Goal: Information Seeking & Learning: Learn about a topic

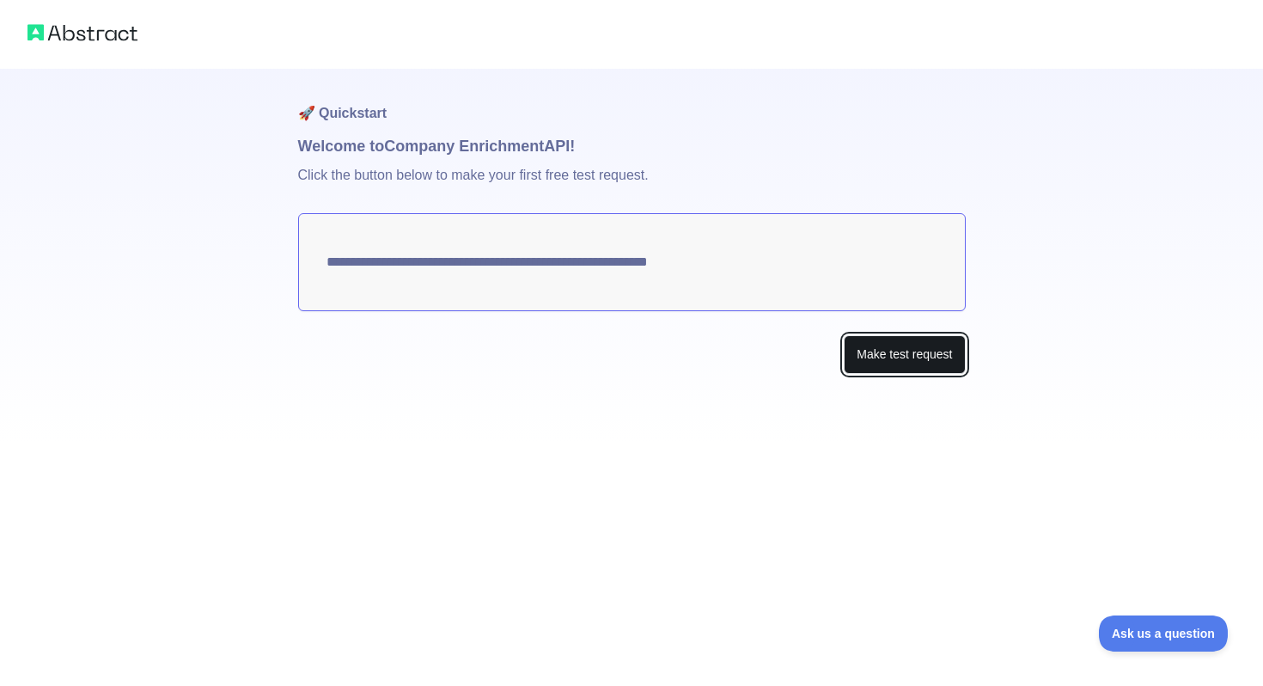
click at [914, 353] on button "Make test request" at bounding box center [904, 354] width 121 height 39
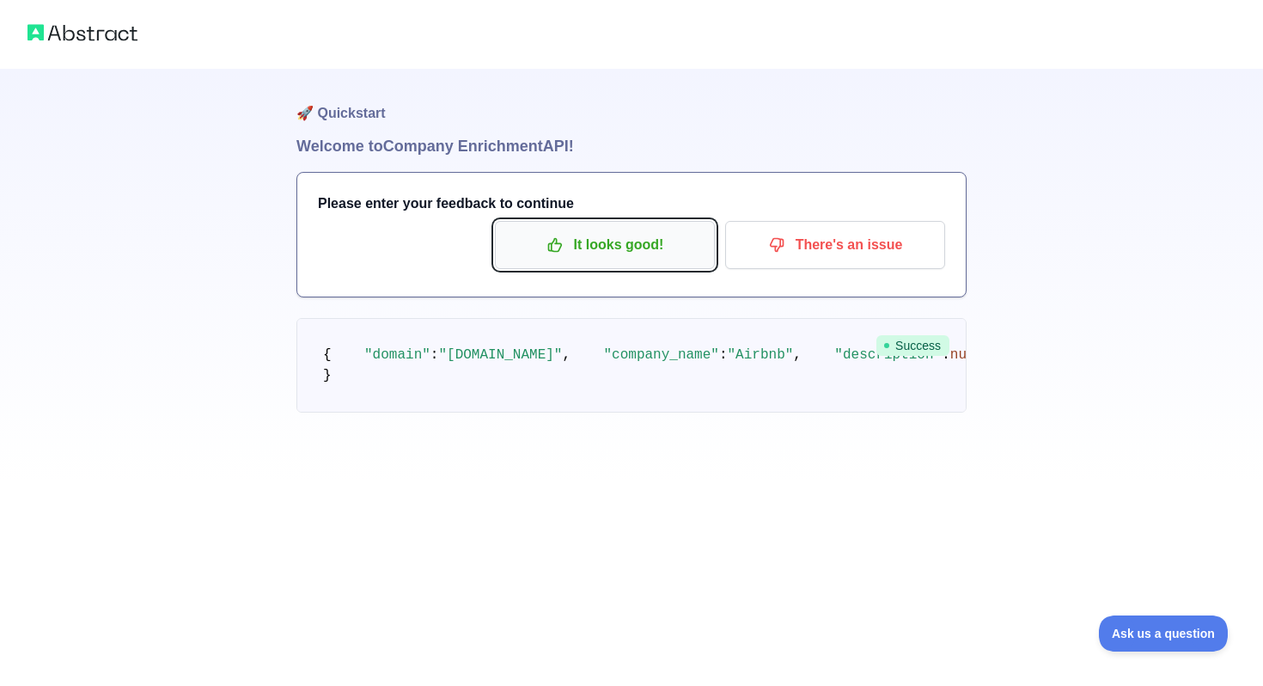
click at [591, 244] on p "It looks good!" at bounding box center [605, 244] width 194 height 29
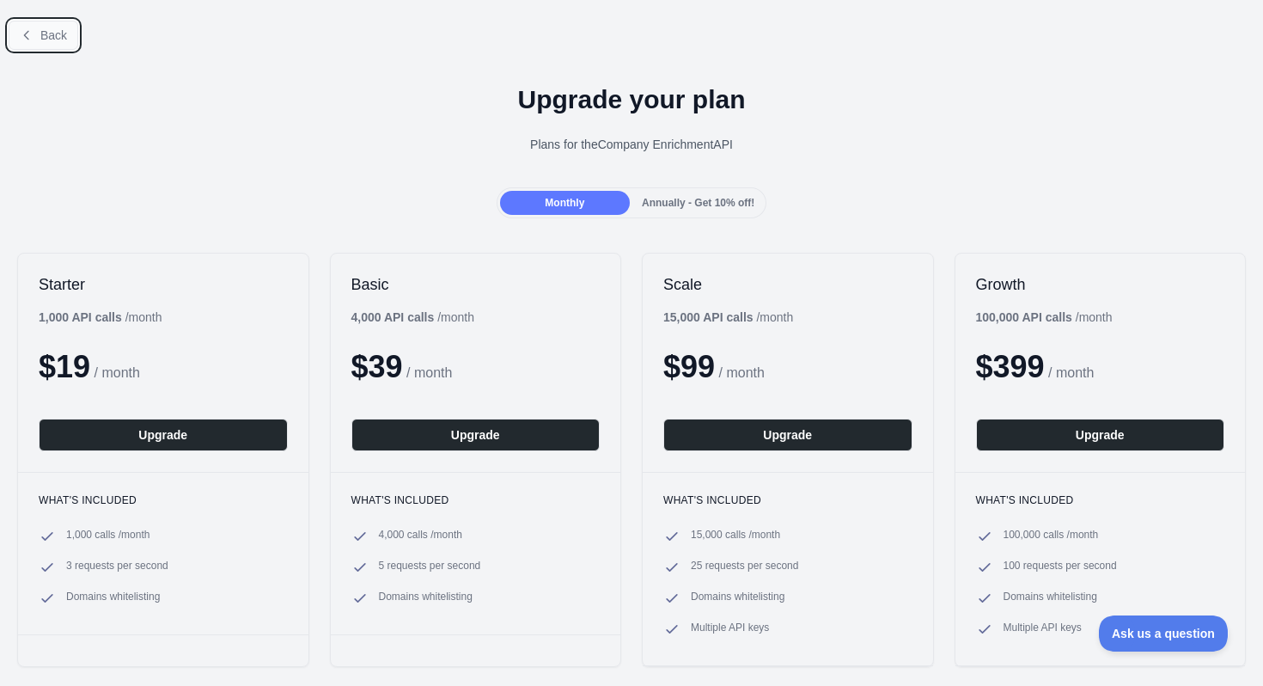
click at [56, 37] on span "Back" at bounding box center [53, 35] width 27 height 14
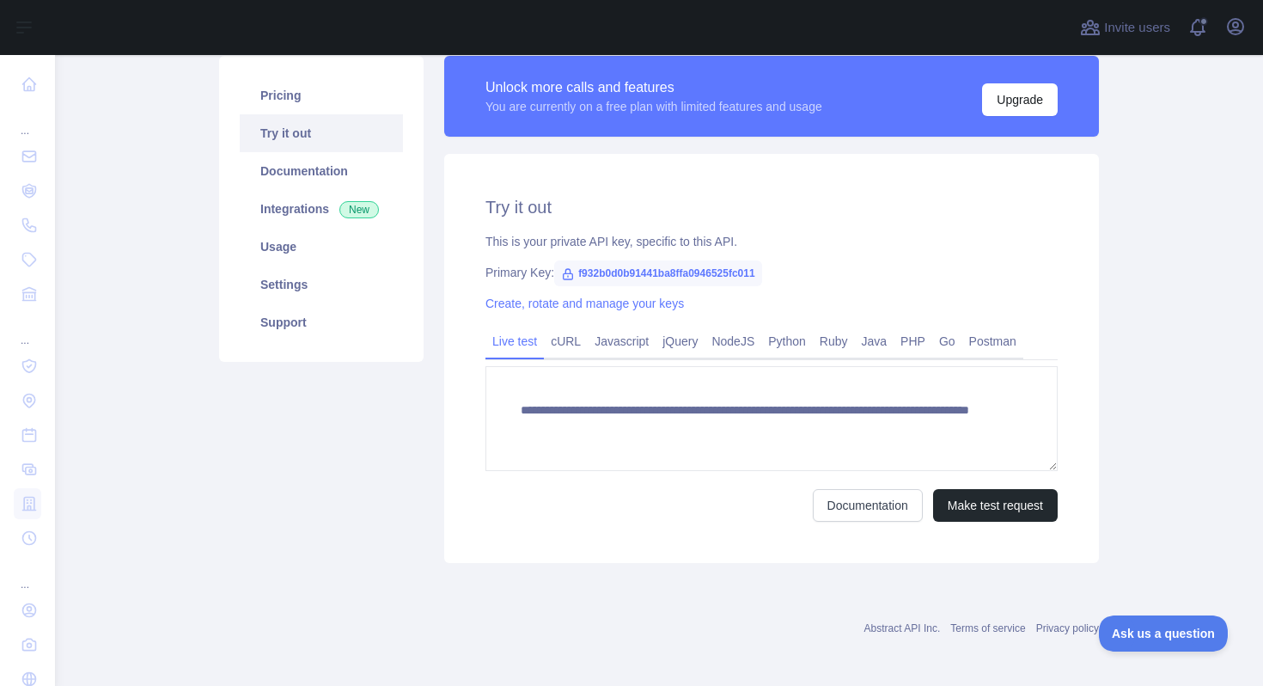
scroll to position [131, 0]
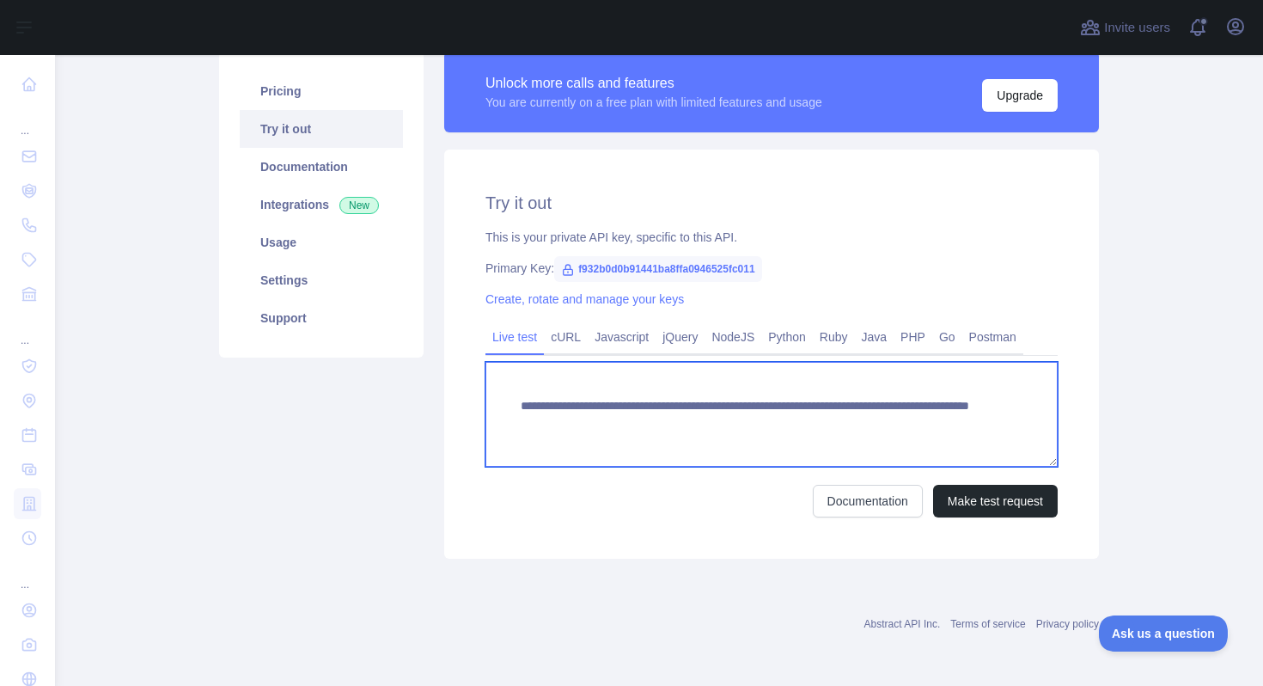
click at [755, 420] on textarea "**********" at bounding box center [772, 414] width 572 height 105
click at [890, 427] on textarea "**********" at bounding box center [772, 414] width 572 height 105
type textarea "**********"
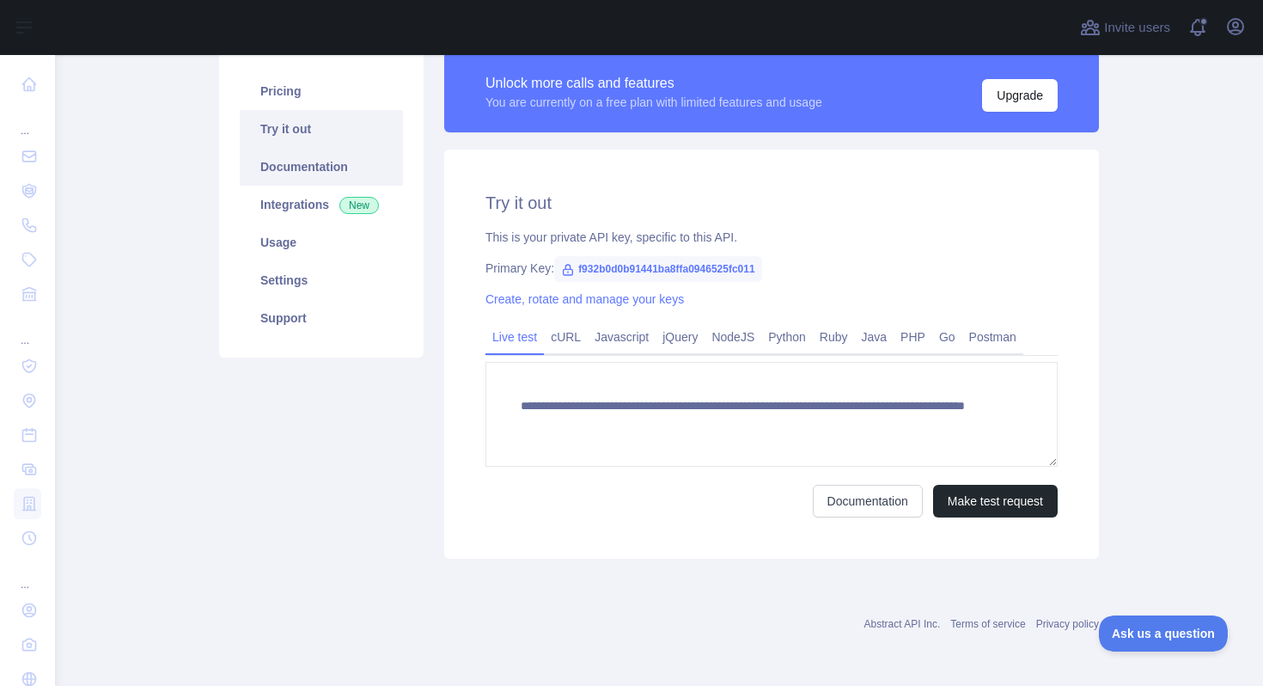
click at [272, 174] on link "Documentation" at bounding box center [321, 167] width 163 height 38
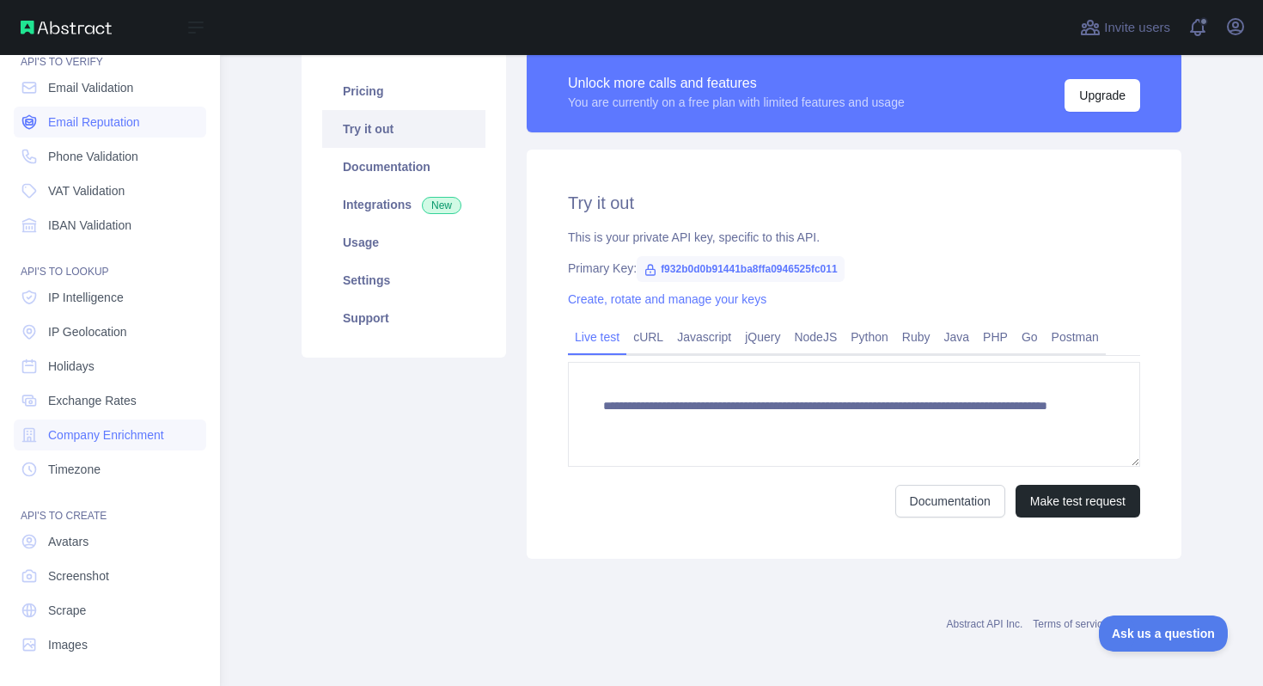
scroll to position [0, 0]
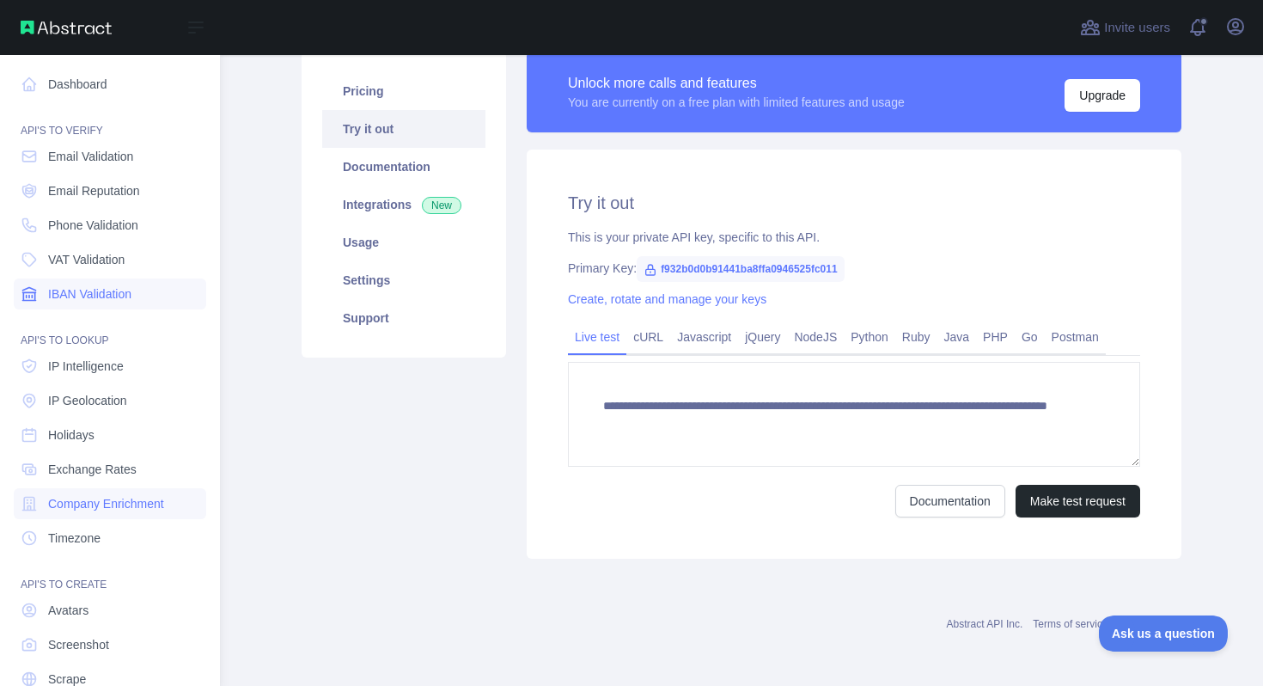
click at [88, 293] on span "IBAN Validation" at bounding box center [89, 293] width 83 height 17
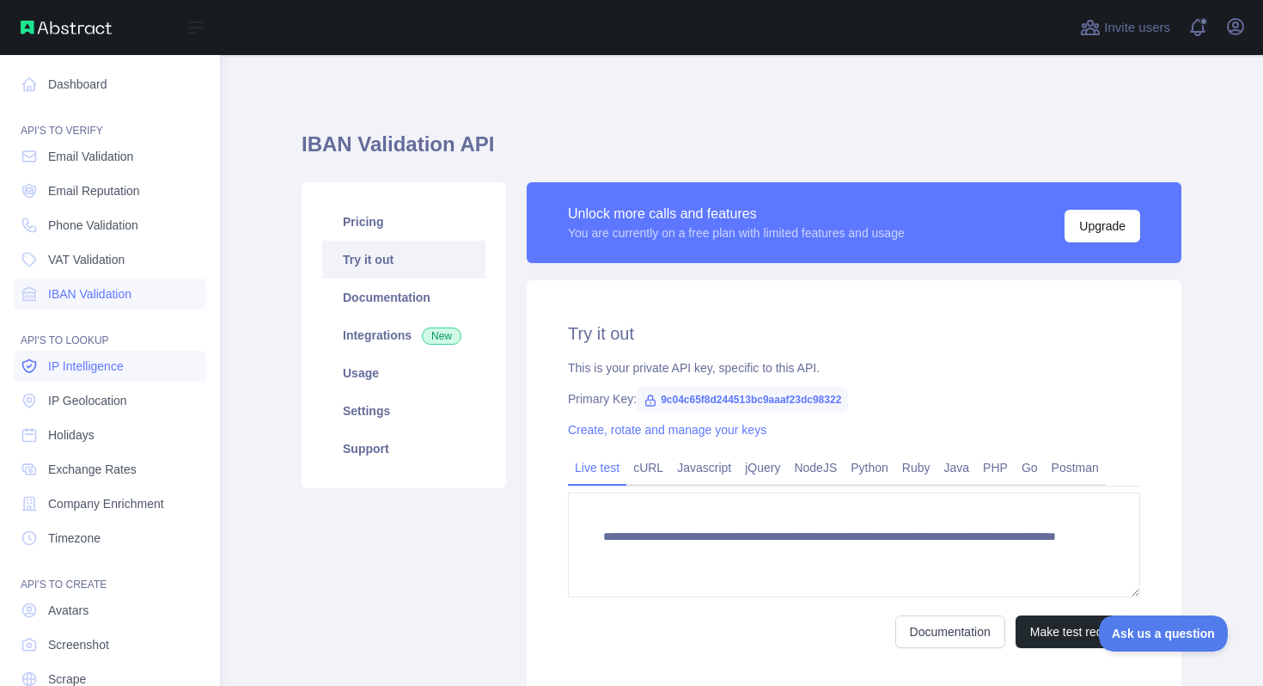
scroll to position [70, 0]
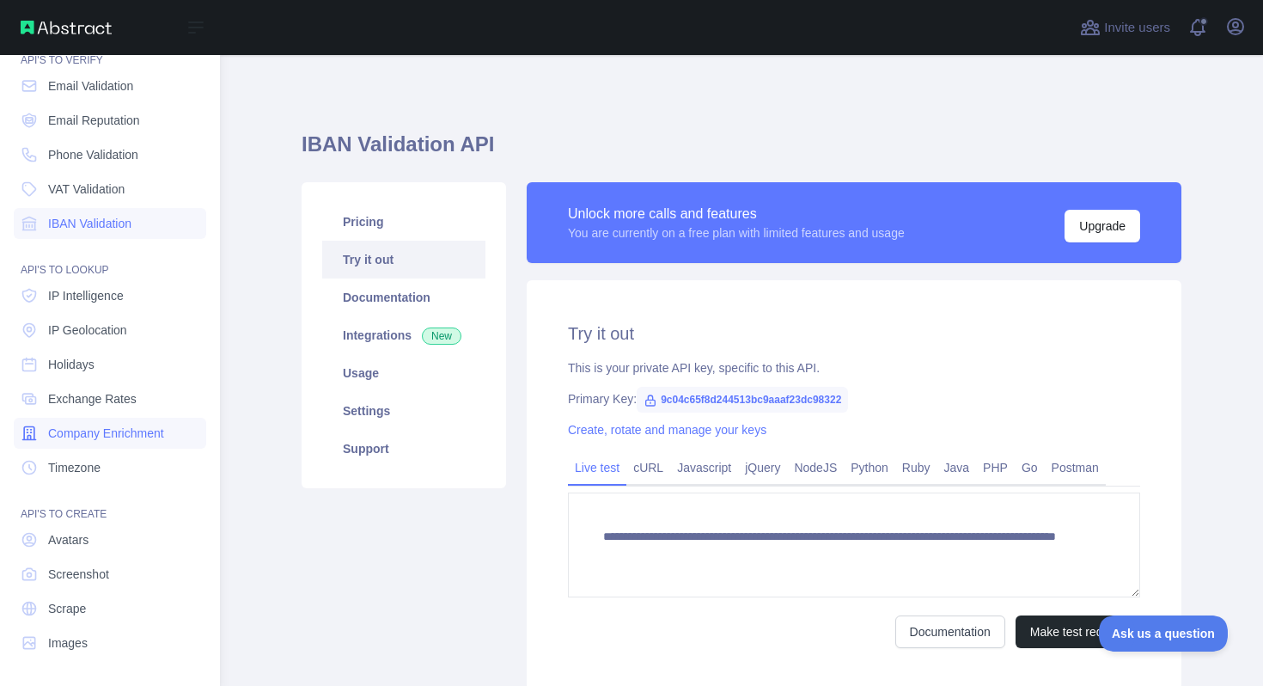
click at [91, 432] on span "Company Enrichment" at bounding box center [106, 433] width 116 height 17
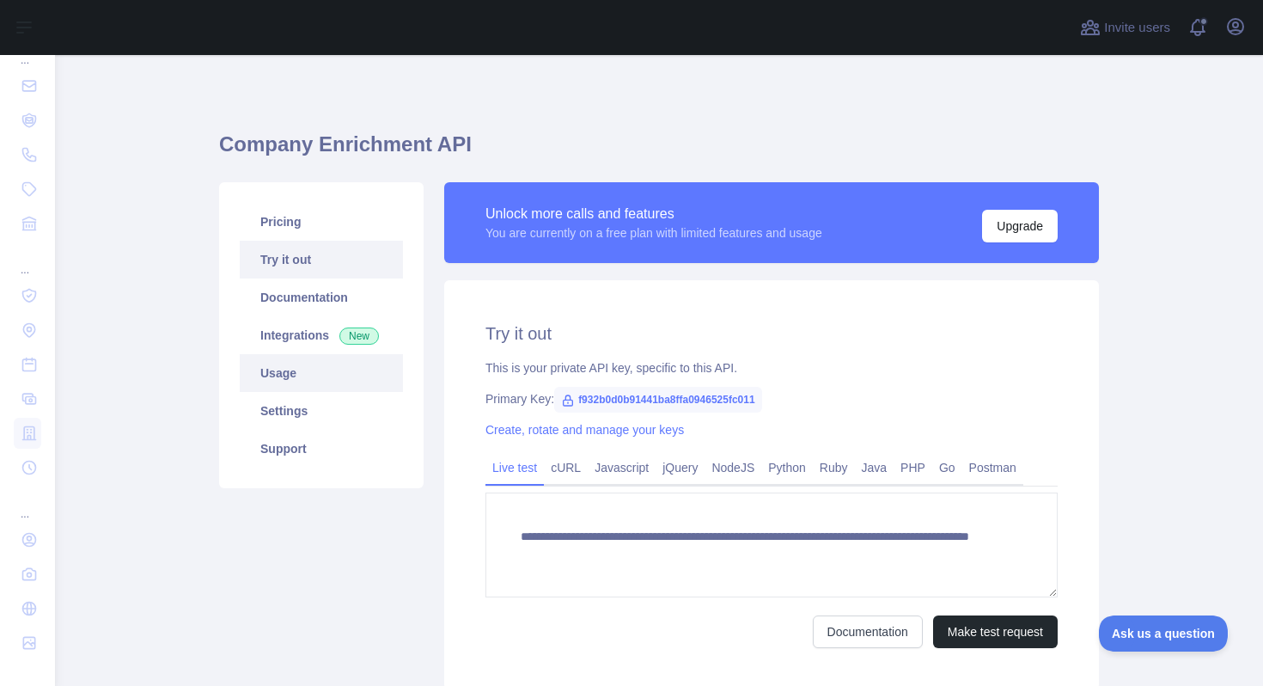
click at [315, 376] on link "Usage" at bounding box center [321, 373] width 163 height 38
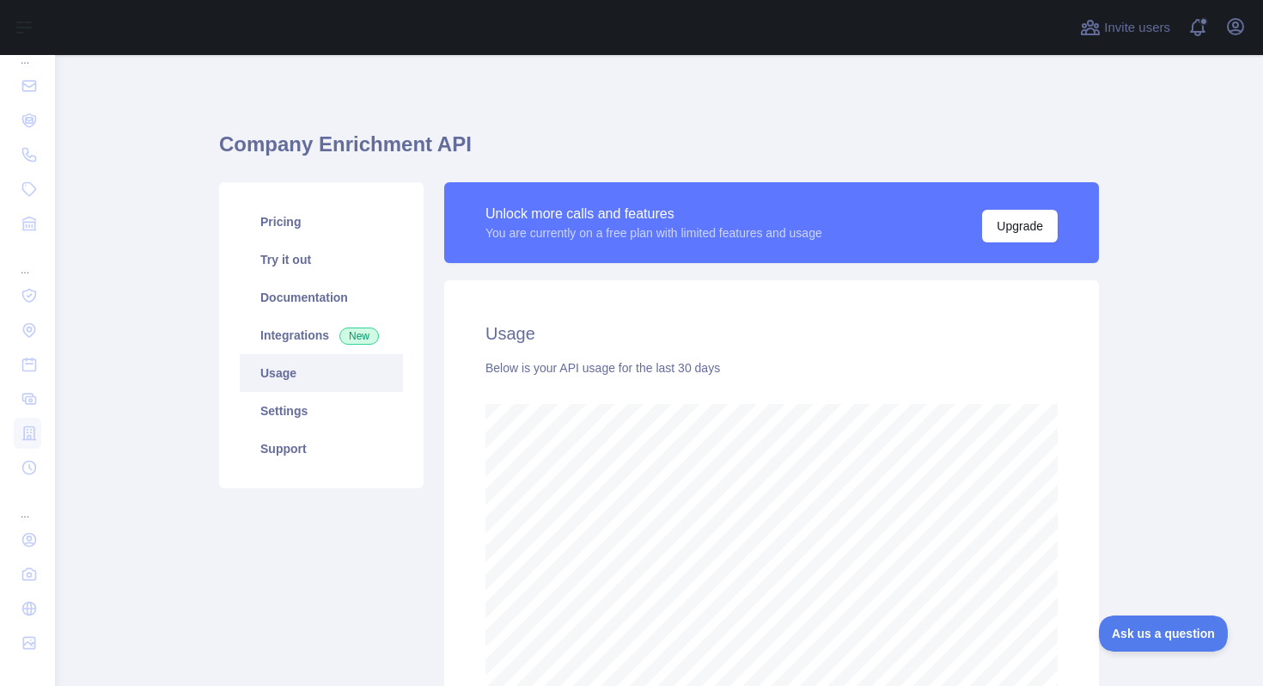
scroll to position [113, 0]
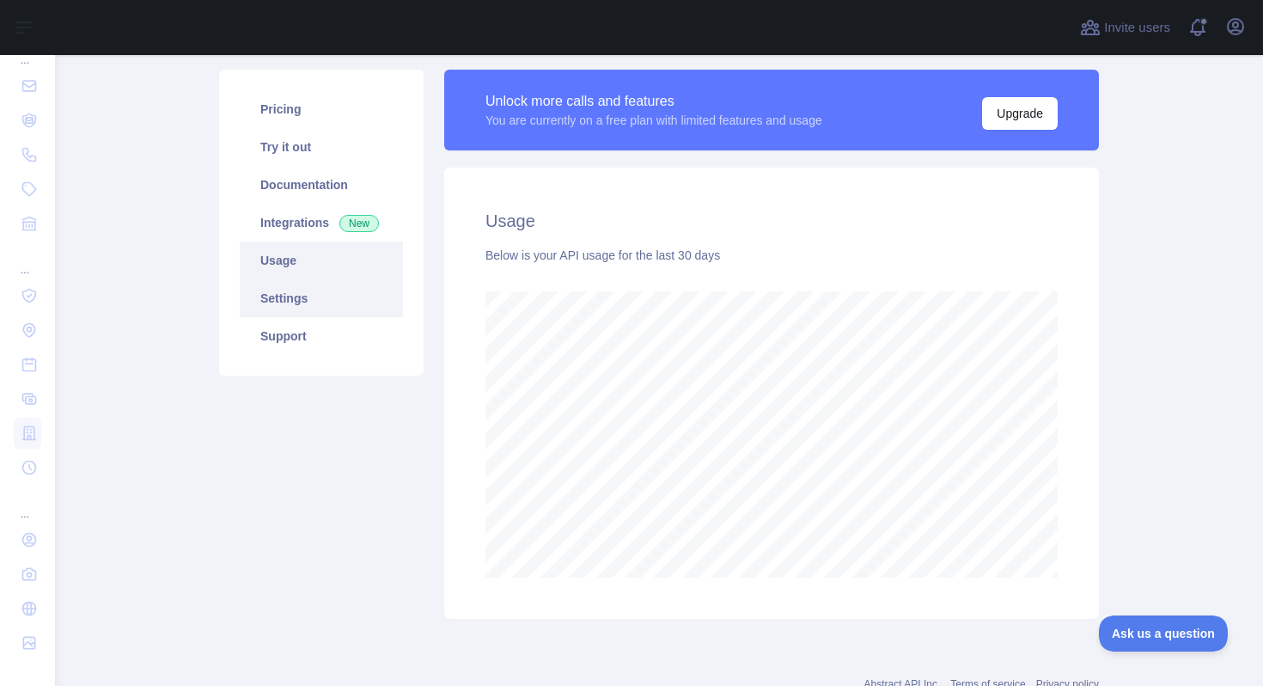
click at [303, 308] on link "Settings" at bounding box center [321, 298] width 163 height 38
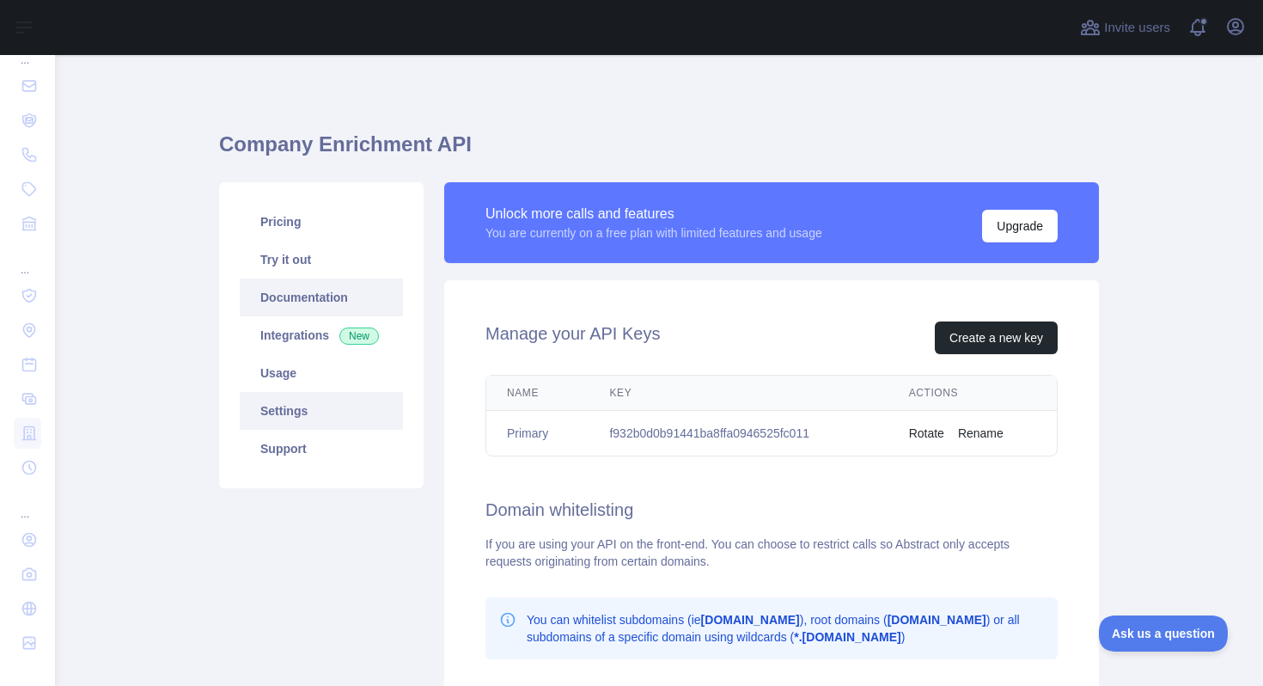
click at [307, 294] on link "Documentation" at bounding box center [321, 297] width 163 height 38
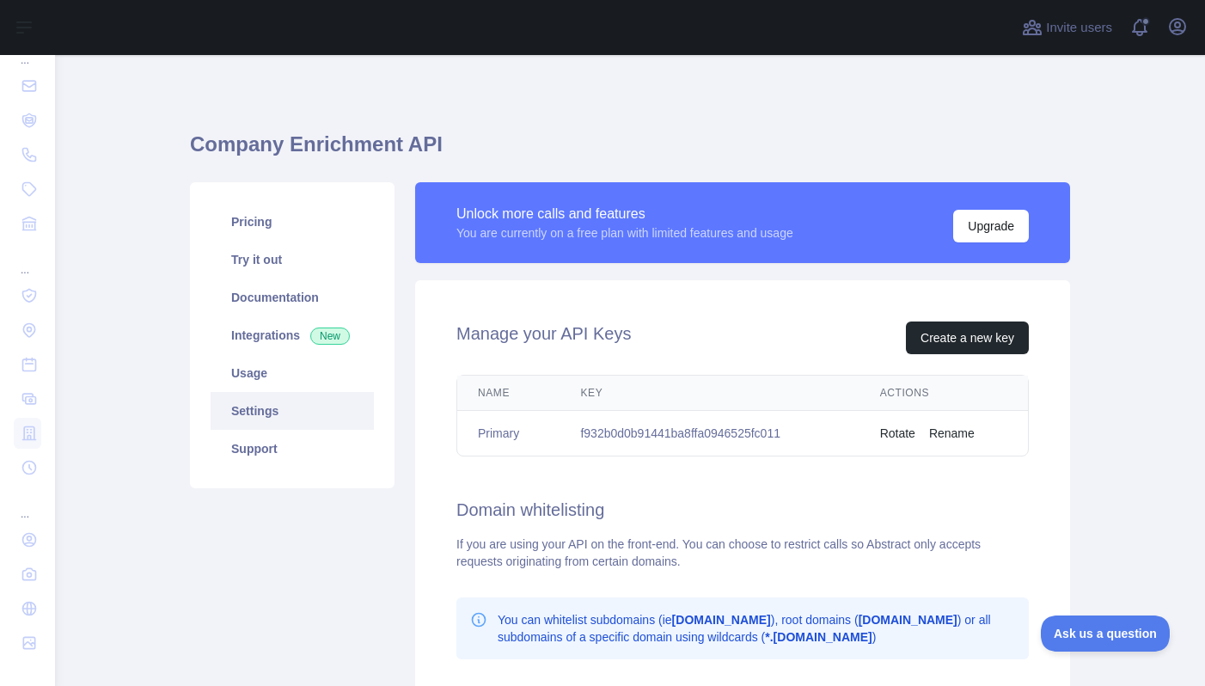
click at [588, 150] on h1 "Company Enrichment API" at bounding box center [630, 151] width 880 height 41
